Goal: Information Seeking & Learning: Find specific fact

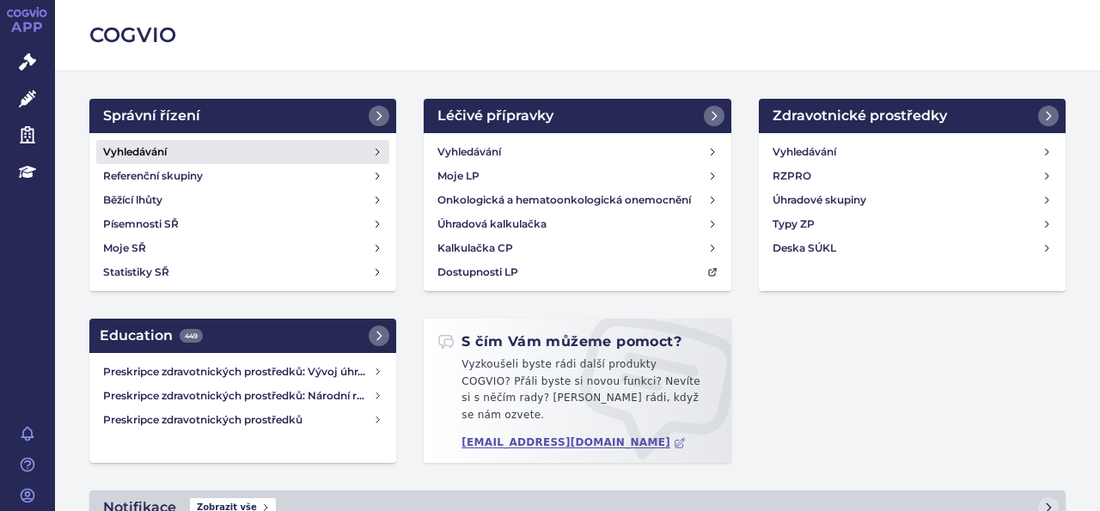
click at [153, 152] on h4 "Vyhledávání" at bounding box center [135, 152] width 64 height 17
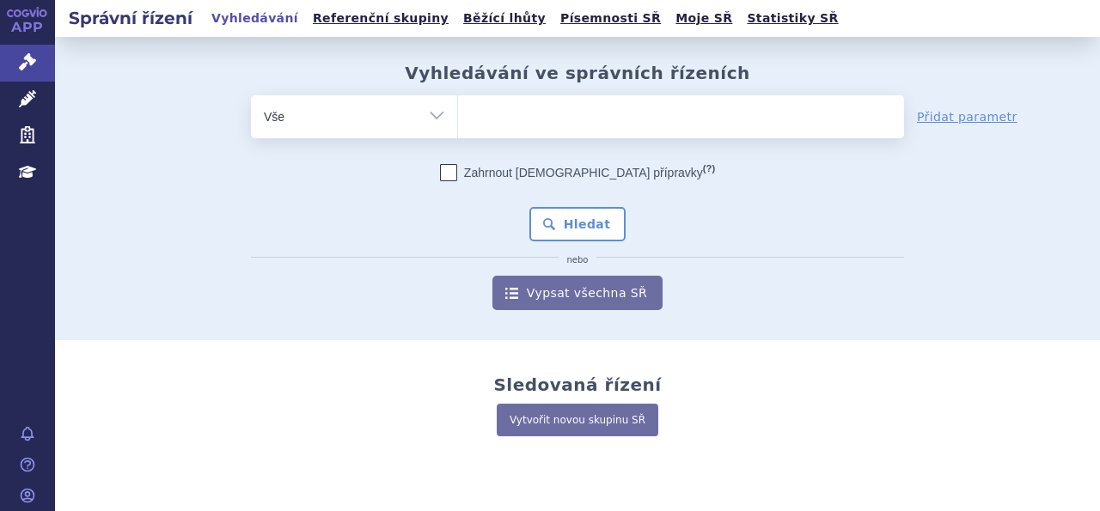
click at [471, 104] on input "search" at bounding box center [475, 114] width 9 height 21
type input "V"
click at [476, 119] on ul at bounding box center [681, 113] width 446 height 36
click at [458, 119] on select at bounding box center [457, 116] width 1 height 43
type input "V"
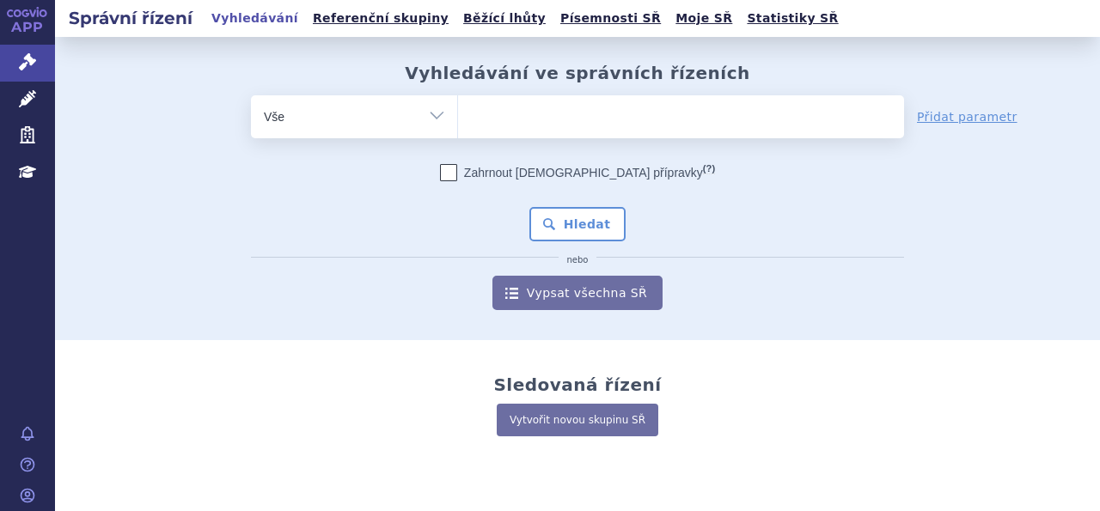
type input "SUKLS166482/2025"
select select "SUKLS166482/2025"
click at [571, 217] on button "Hledat" at bounding box center [578, 224] width 97 height 34
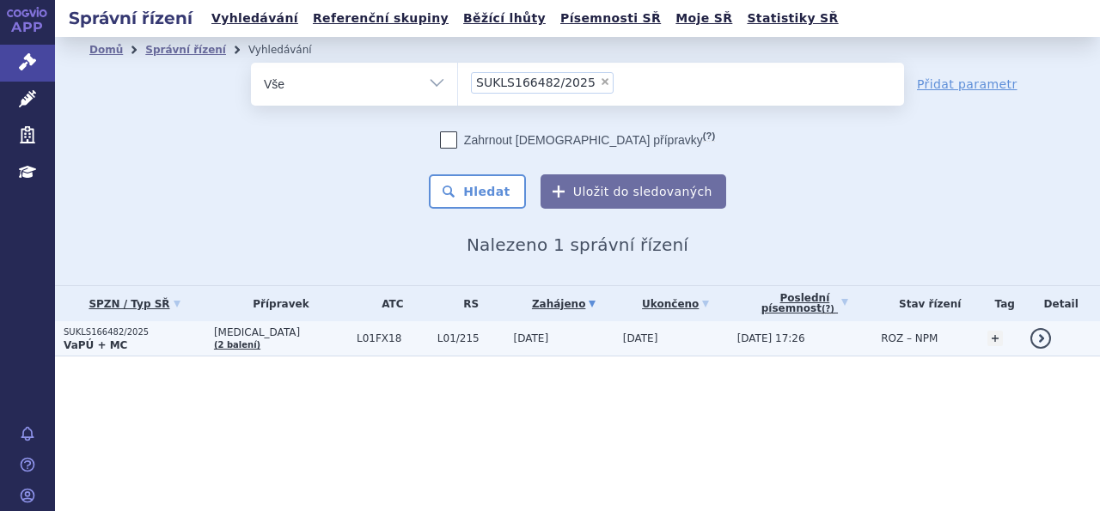
click at [242, 336] on span "[MEDICAL_DATA]" at bounding box center [281, 333] width 134 height 12
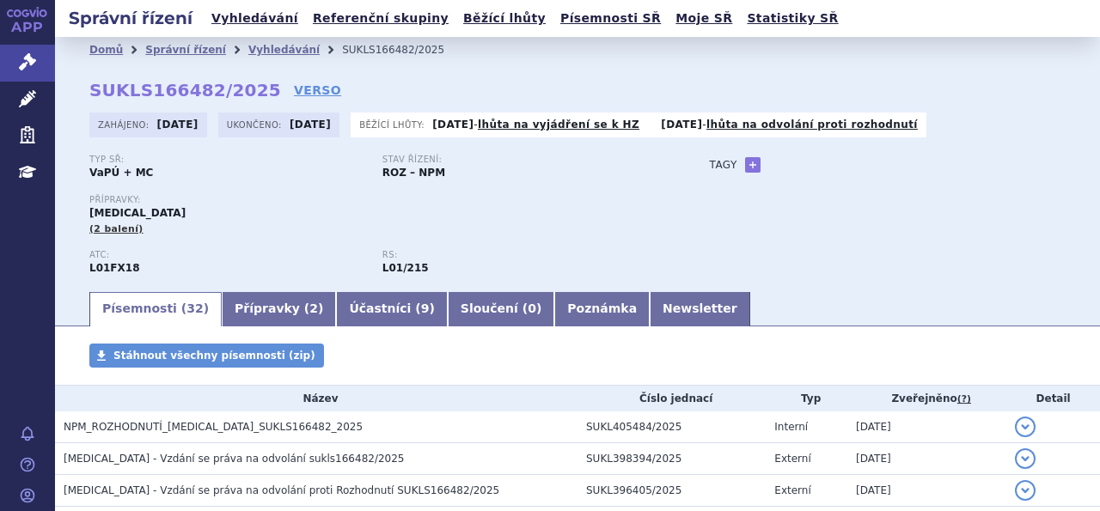
click at [272, 428] on span "NPM_ROZHODNUTÍ_RYBREVANT_SUKLS166482_2025" at bounding box center [213, 427] width 299 height 12
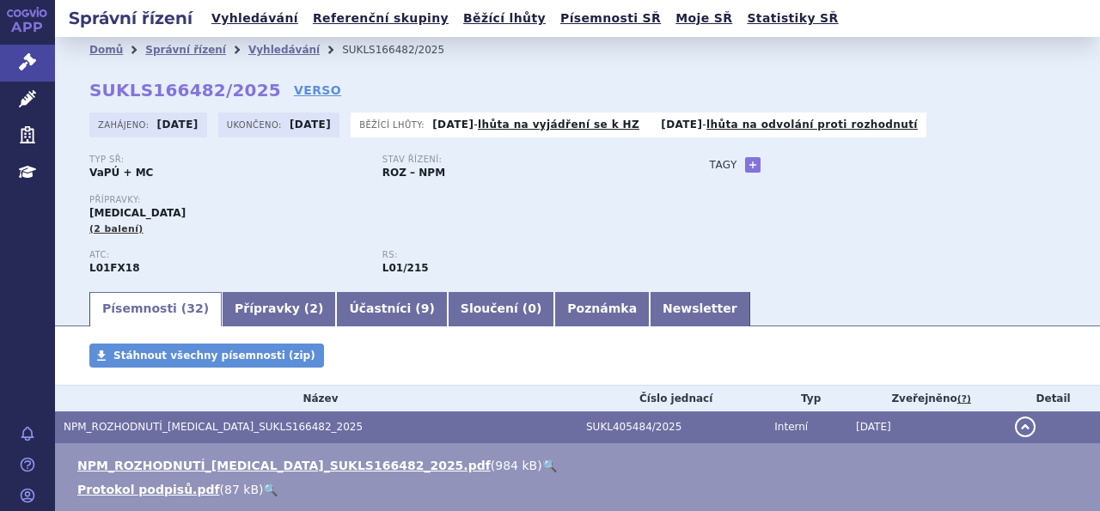
click at [542, 467] on link "🔍" at bounding box center [549, 466] width 15 height 14
